Goal: Task Accomplishment & Management: Use online tool/utility

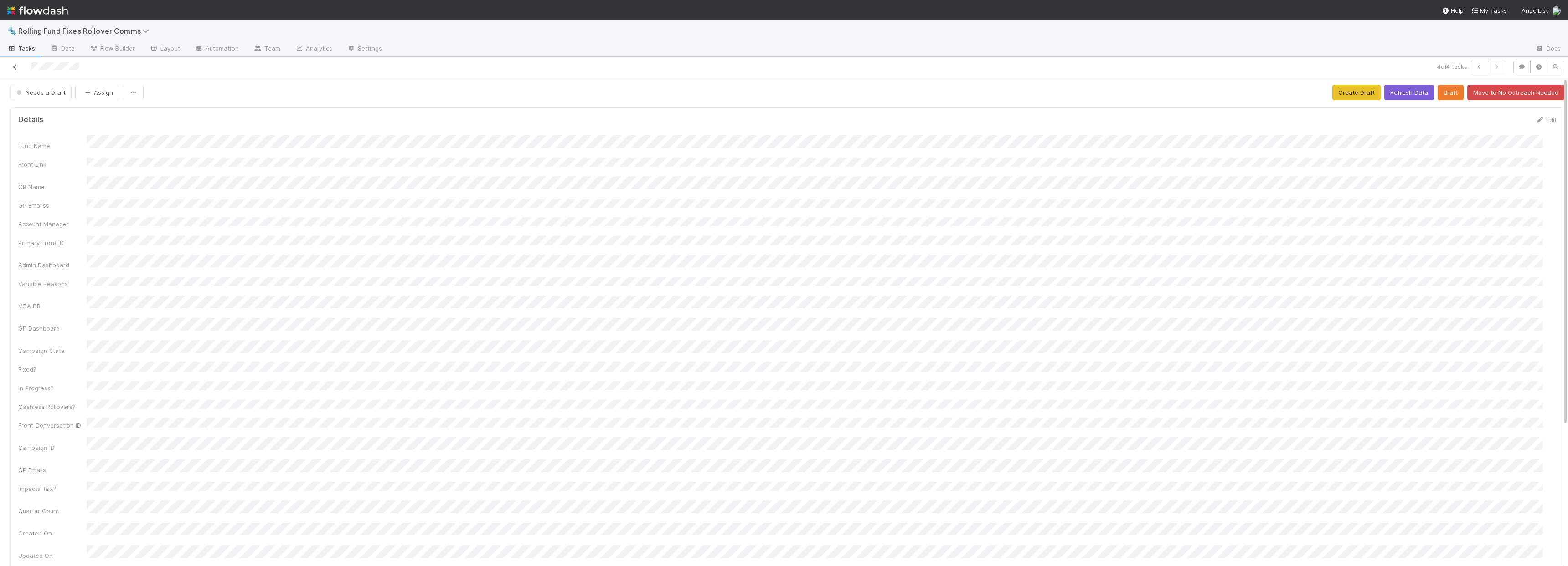
click at [19, 65] on icon at bounding box center [15, 67] width 9 height 6
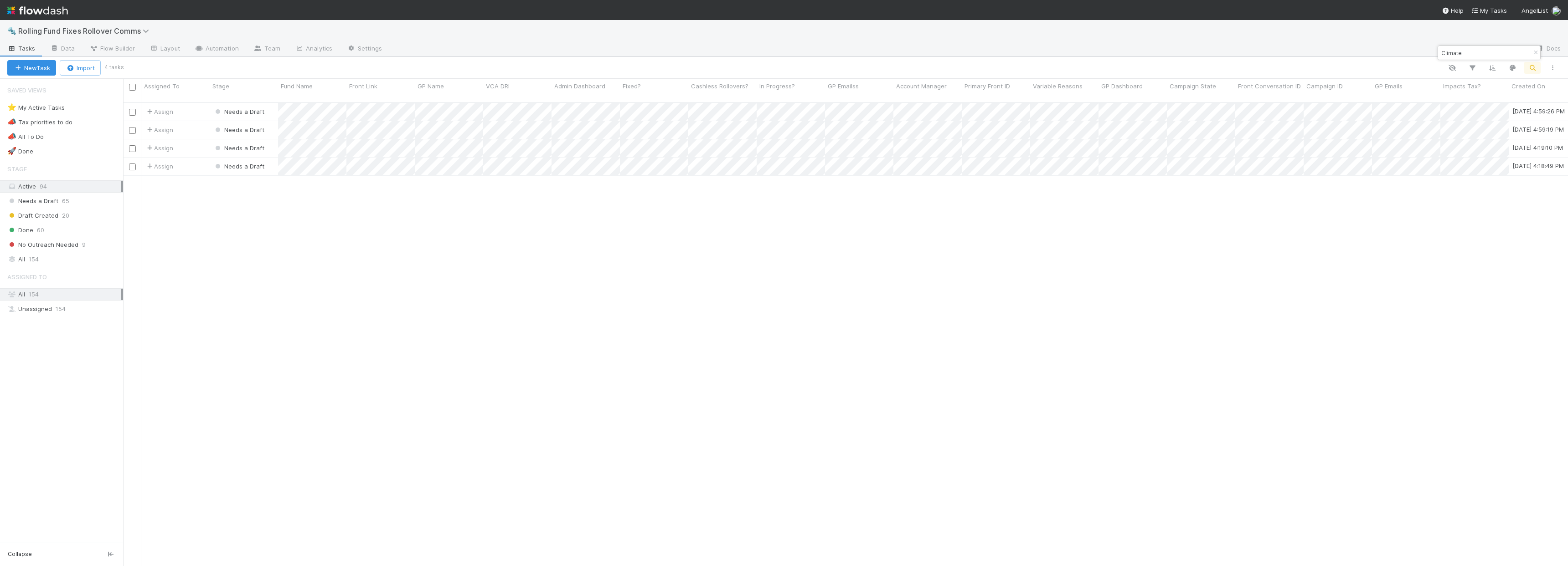
scroll to position [465, 1439]
click at [1476, 52] on input "Climate" at bounding box center [1485, 52] width 92 height 11
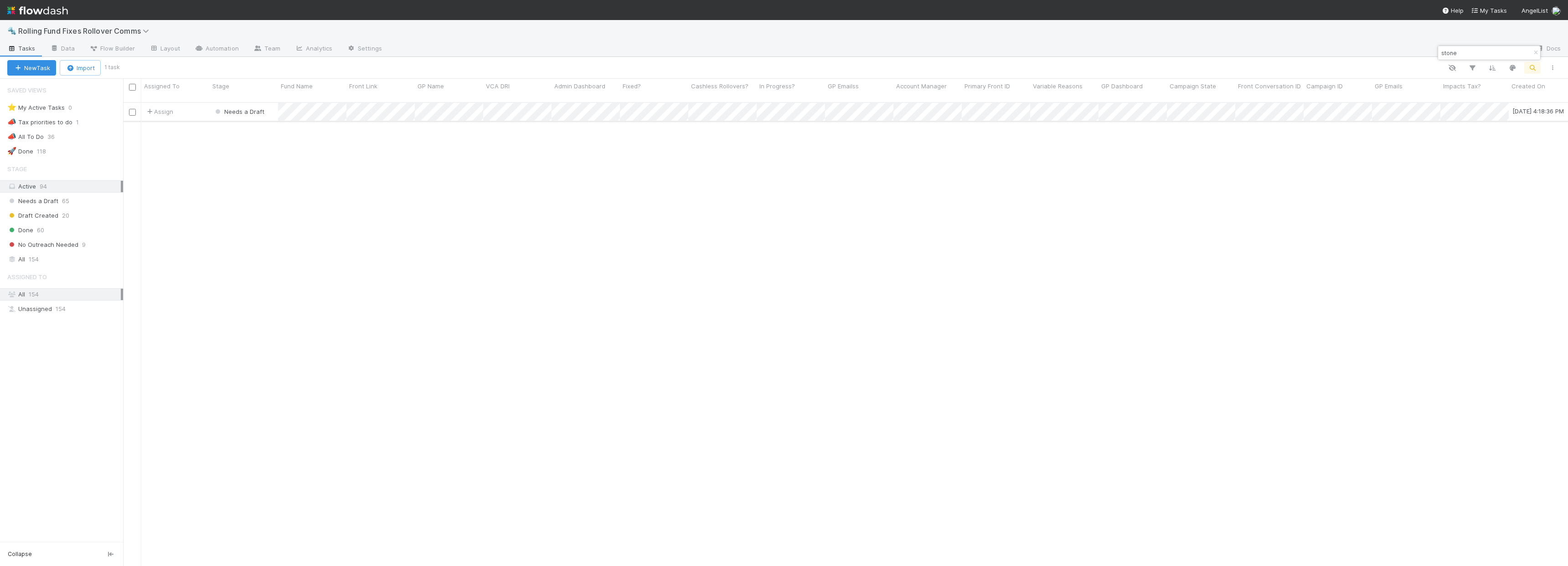
type input "stone"
click at [188, 103] on div "Assign" at bounding box center [175, 112] width 68 height 17
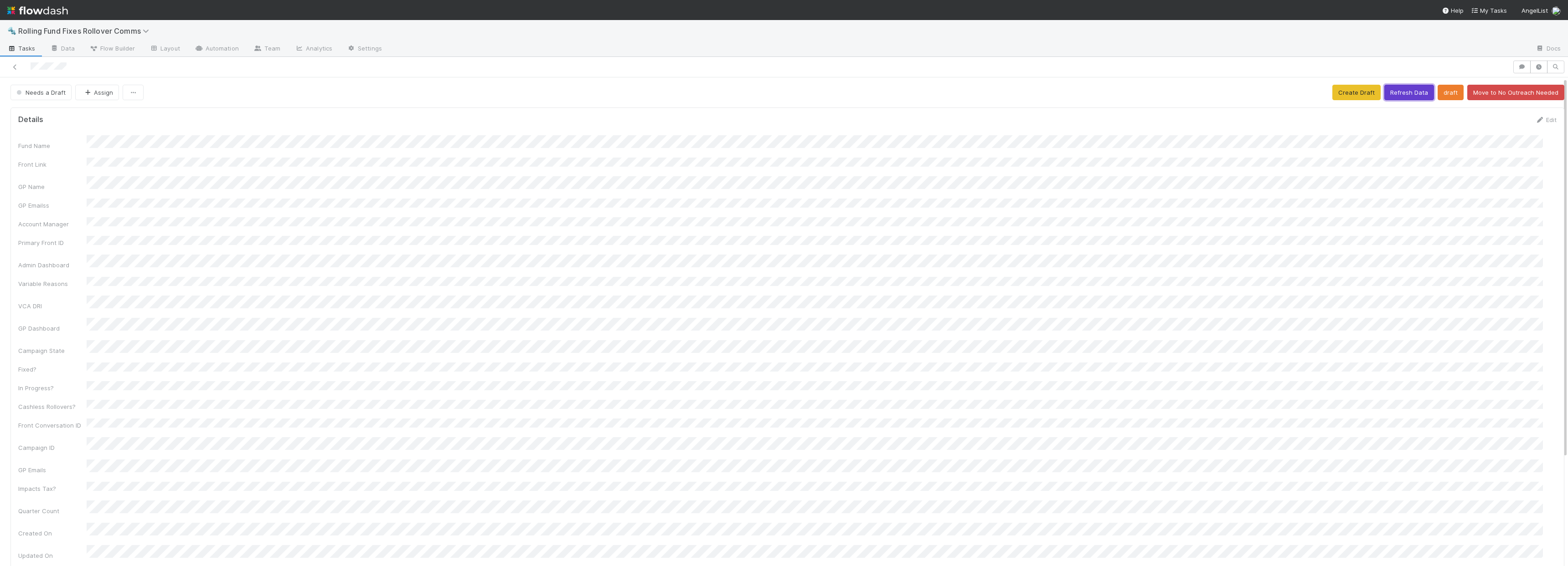
click at [1406, 92] on button "Refresh Data" at bounding box center [1409, 92] width 50 height 16
